Goal: Task Accomplishment & Management: Manage account settings

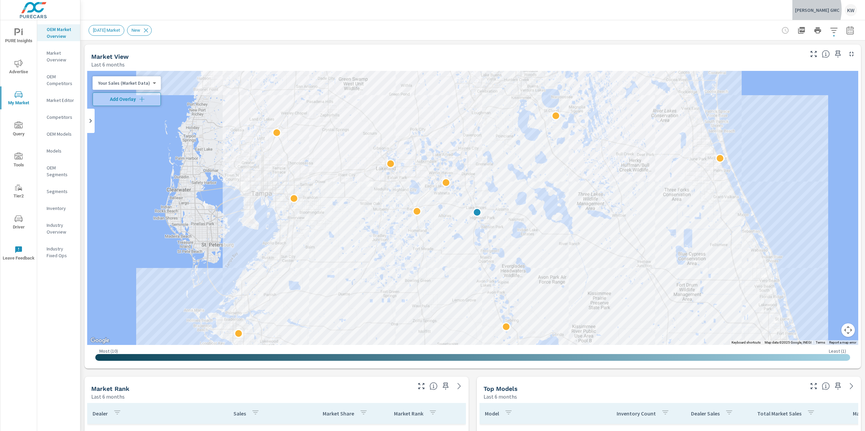
click at [814, 9] on p "[PERSON_NAME] GMC" at bounding box center [817, 10] width 44 height 6
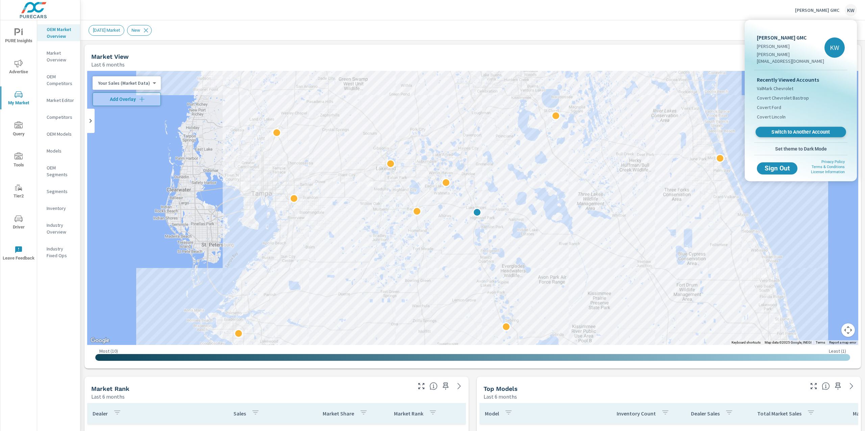
click at [794, 129] on span "Switch to Another Account" at bounding box center [800, 132] width 83 height 6
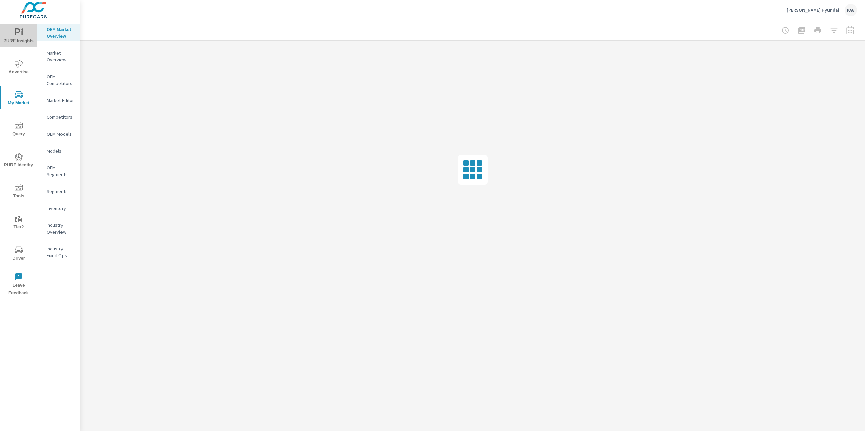
click at [24, 37] on span "PURE Insights" at bounding box center [18, 36] width 32 height 17
click at [63, 129] on p "My Report" at bounding box center [61, 130] width 28 height 7
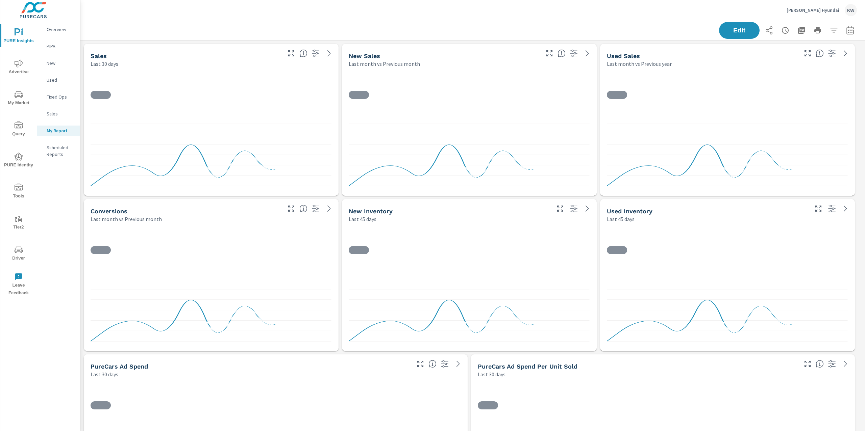
scroll to position [2581, 792]
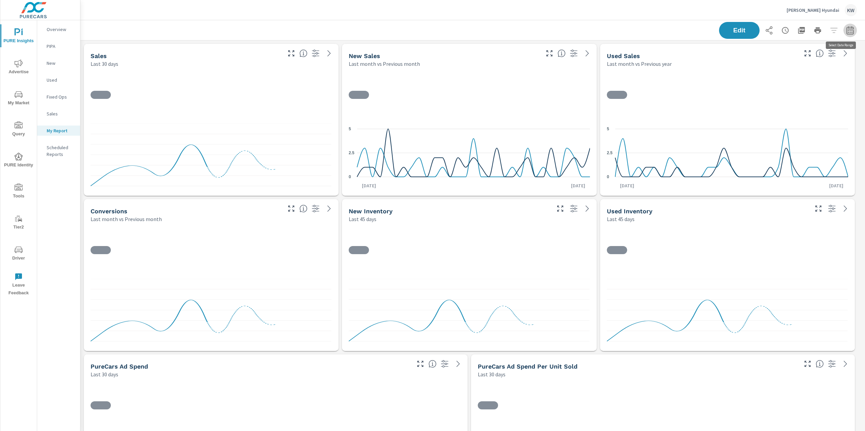
click at [846, 30] on icon "button" at bounding box center [850, 30] width 8 height 8
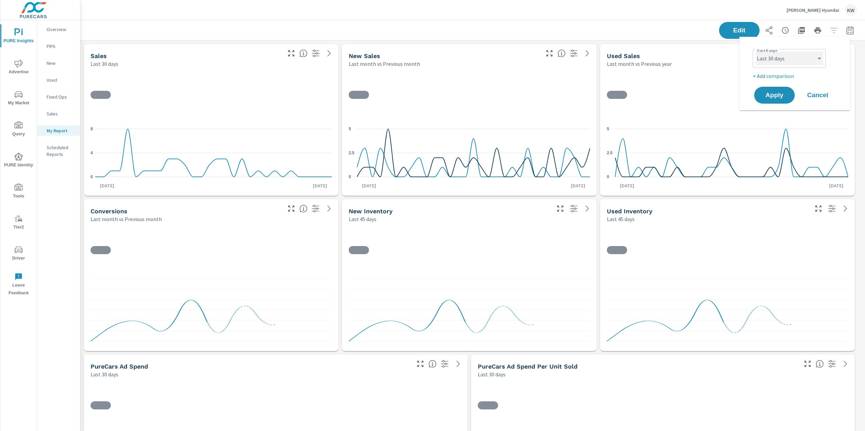
click at [795, 53] on select "Custom Yesterday Last week Last 7 days Last 14 days Last 30 days Last 45 days L…" at bounding box center [789, 59] width 68 height 14
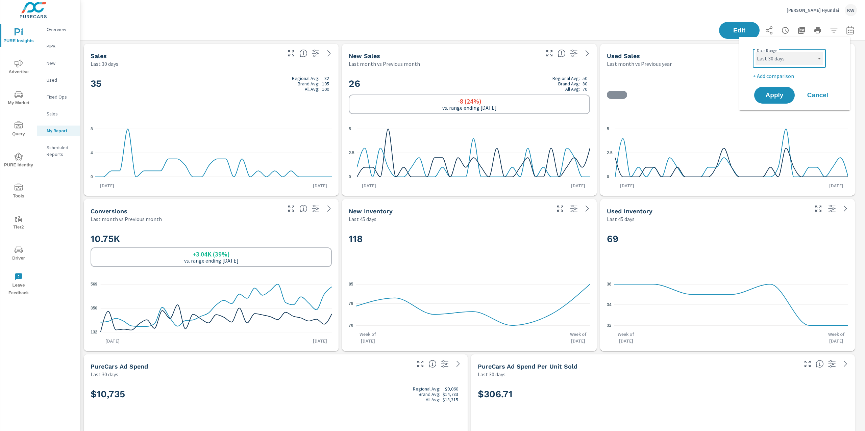
scroll to position [2581, 792]
click at [755, 52] on select "Custom Yesterday Last week Last 7 days Last 14 days Last 30 days Last 45 days L…" at bounding box center [789, 59] width 68 height 14
select select "Last month"
click at [775, 101] on button "Apply" at bounding box center [774, 95] width 42 height 18
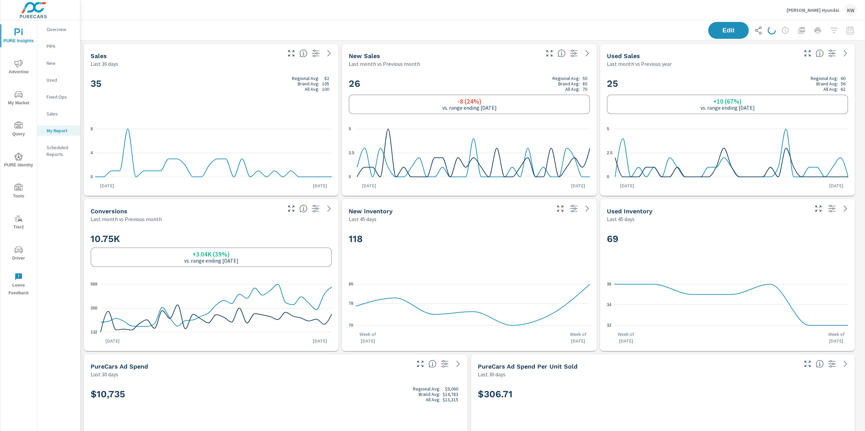
scroll to position [2581, 792]
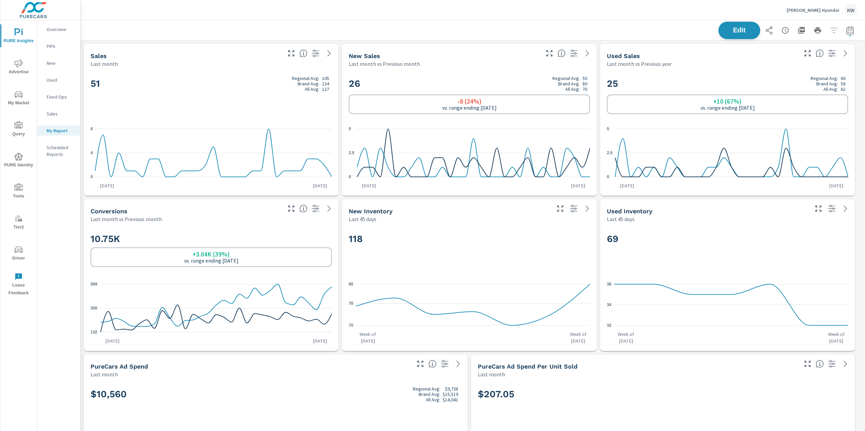
click at [733, 28] on span "Edit" at bounding box center [739, 30] width 28 height 6
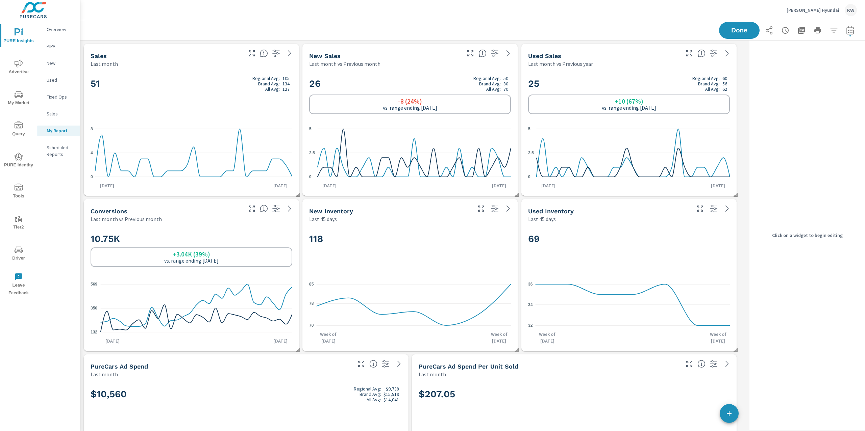
click at [485, 89] on div "All Avg:" at bounding box center [488, 88] width 30 height 5
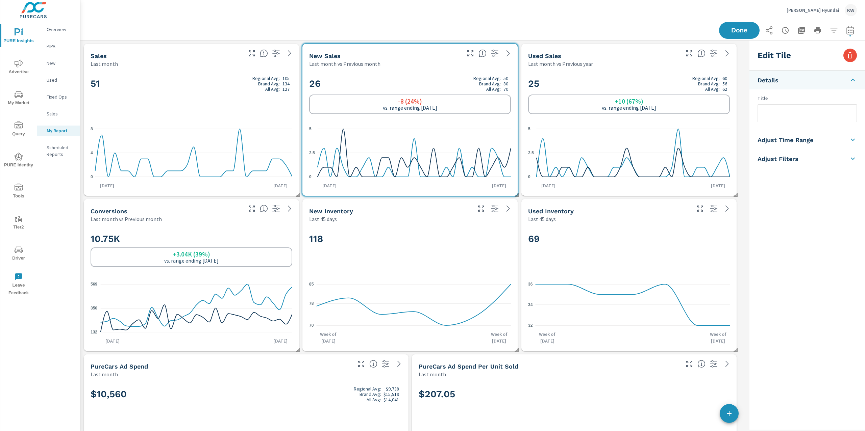
click at [773, 139] on h5 "Adjust Time Range" at bounding box center [785, 140] width 56 height 8
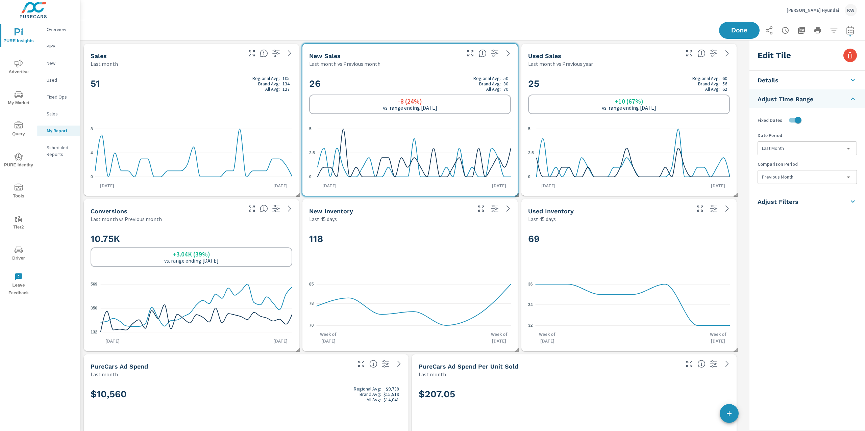
click at [802, 177] on body "PURE Insights Advertise My Market Query PURE Identity Tools Tier2 Driver Leave …" at bounding box center [432, 215] width 865 height 431
click at [797, 231] on li "Previous Year" at bounding box center [807, 229] width 98 height 12
type input "lastYear"
click at [733, 33] on span "Done" at bounding box center [739, 30] width 28 height 6
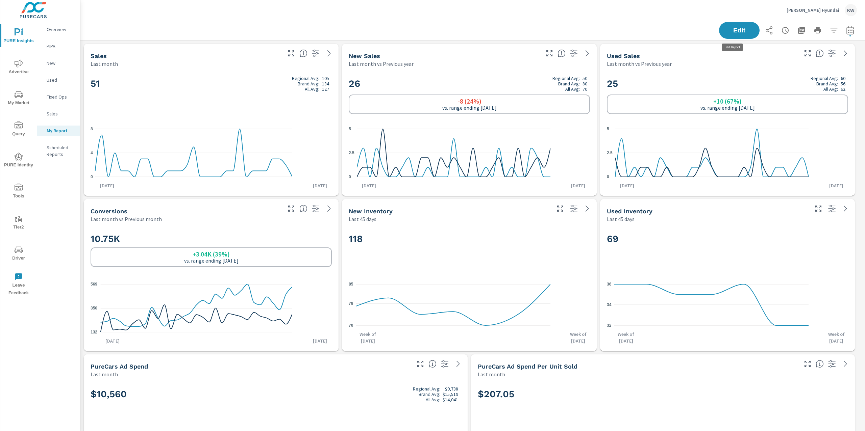
scroll to position [2581, 792]
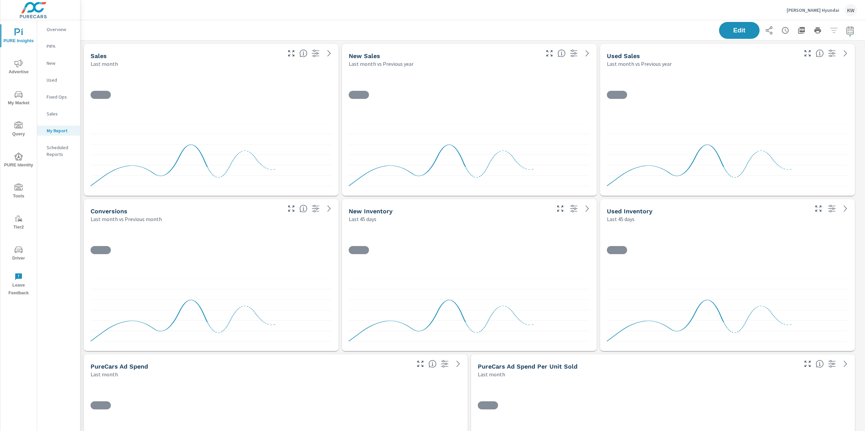
scroll to position [2581, 792]
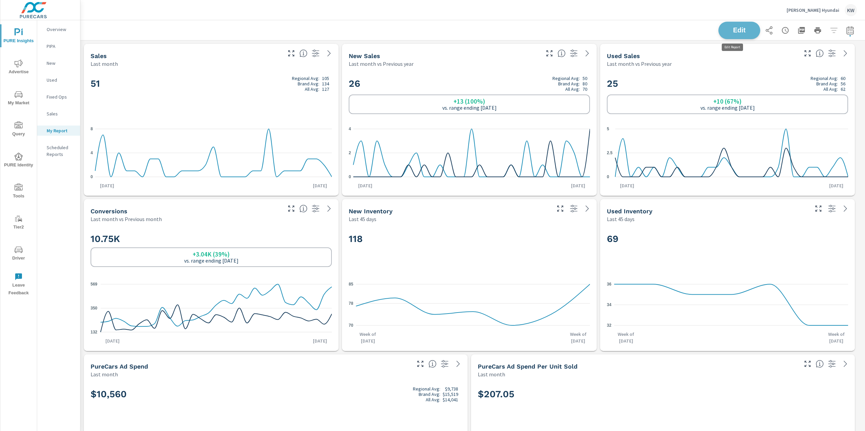
click at [726, 28] on span "Edit" at bounding box center [739, 30] width 28 height 6
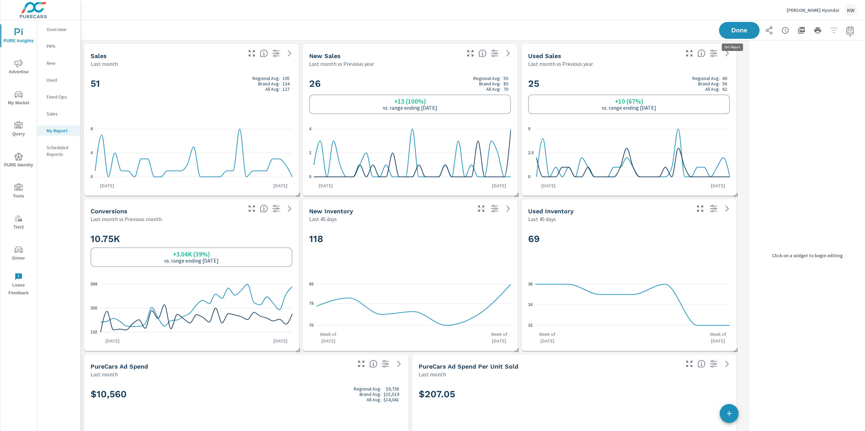
scroll to position [2581, 673]
click at [661, 77] on h2 "25 Regional Avg: 60 Brand Avg: 56 All Avg: 62" at bounding box center [629, 84] width 202 height 16
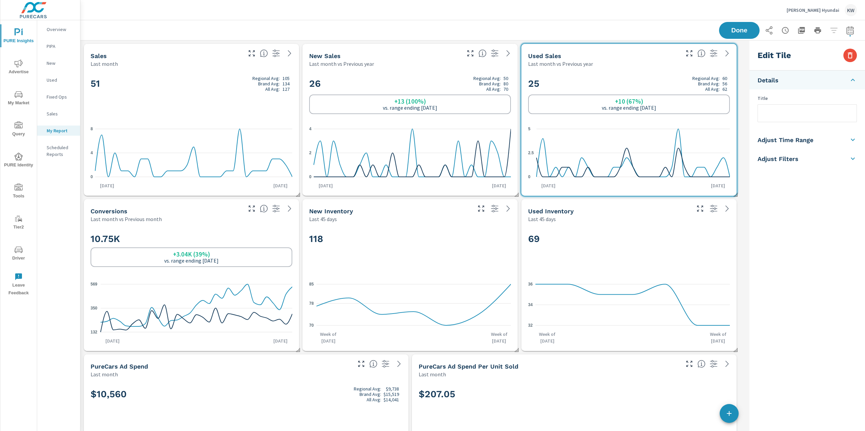
click at [804, 140] on h5 "Adjust Time Range" at bounding box center [785, 140] width 56 height 8
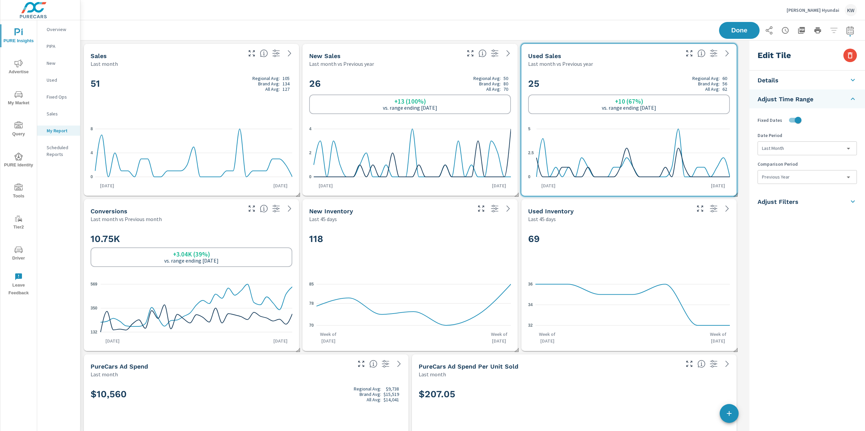
click at [807, 179] on body "PURE Insights Advertise My Market Query PURE Identity Tools Tier2 Driver Leave …" at bounding box center [432, 215] width 865 height 431
click at [807, 179] on div at bounding box center [432, 215] width 865 height 431
click at [739, 31] on span "Done" at bounding box center [739, 30] width 28 height 6
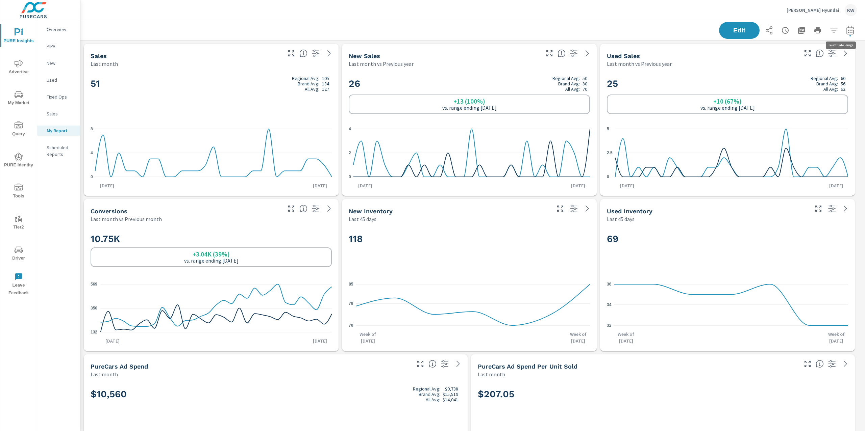
click at [846, 32] on icon "button" at bounding box center [850, 30] width 8 height 8
select select "Last month"
click at [672, 31] on div "Edit" at bounding box center [473, 30] width 768 height 20
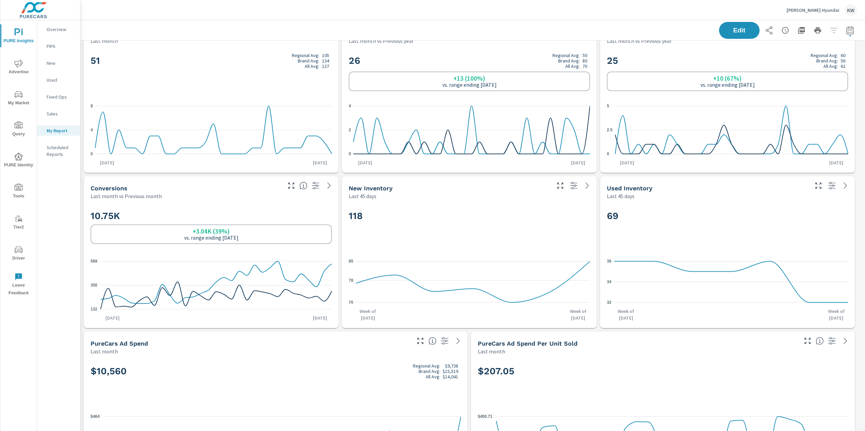
scroll to position [0, 0]
